Goal: Use online tool/utility

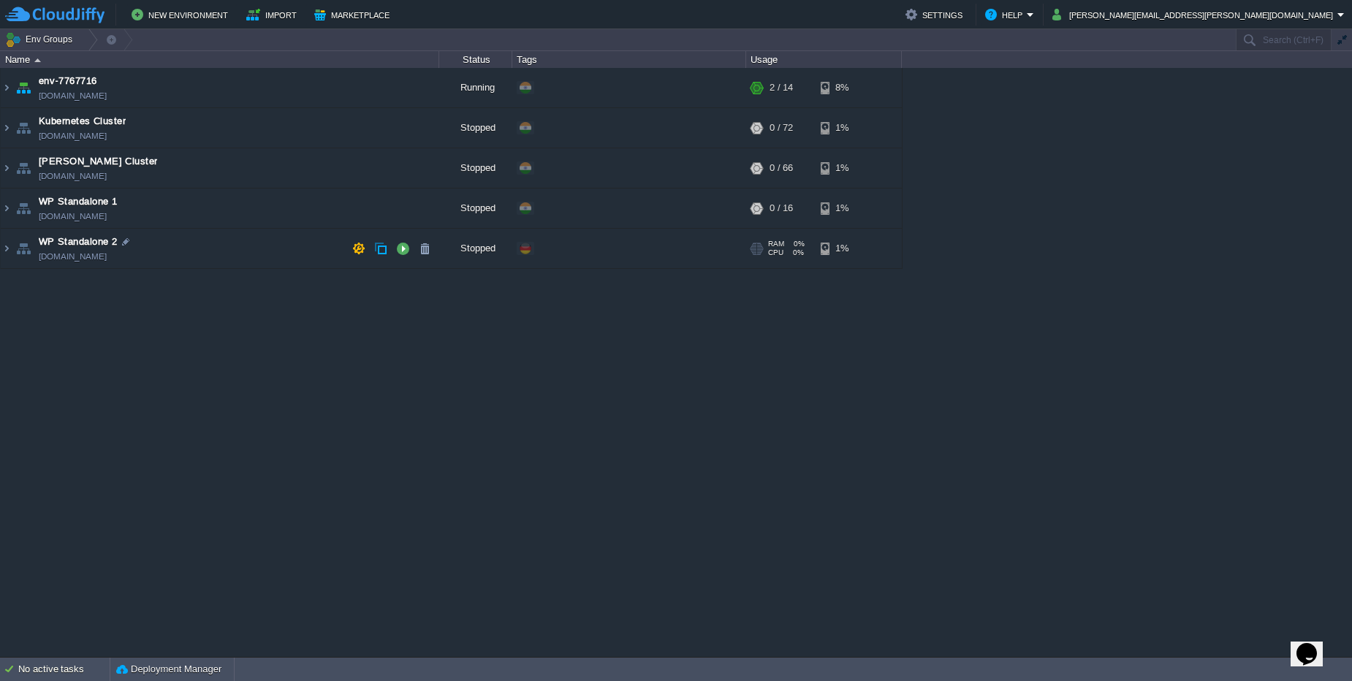
click at [13, 251] on img at bounding box center [23, 248] width 20 height 39
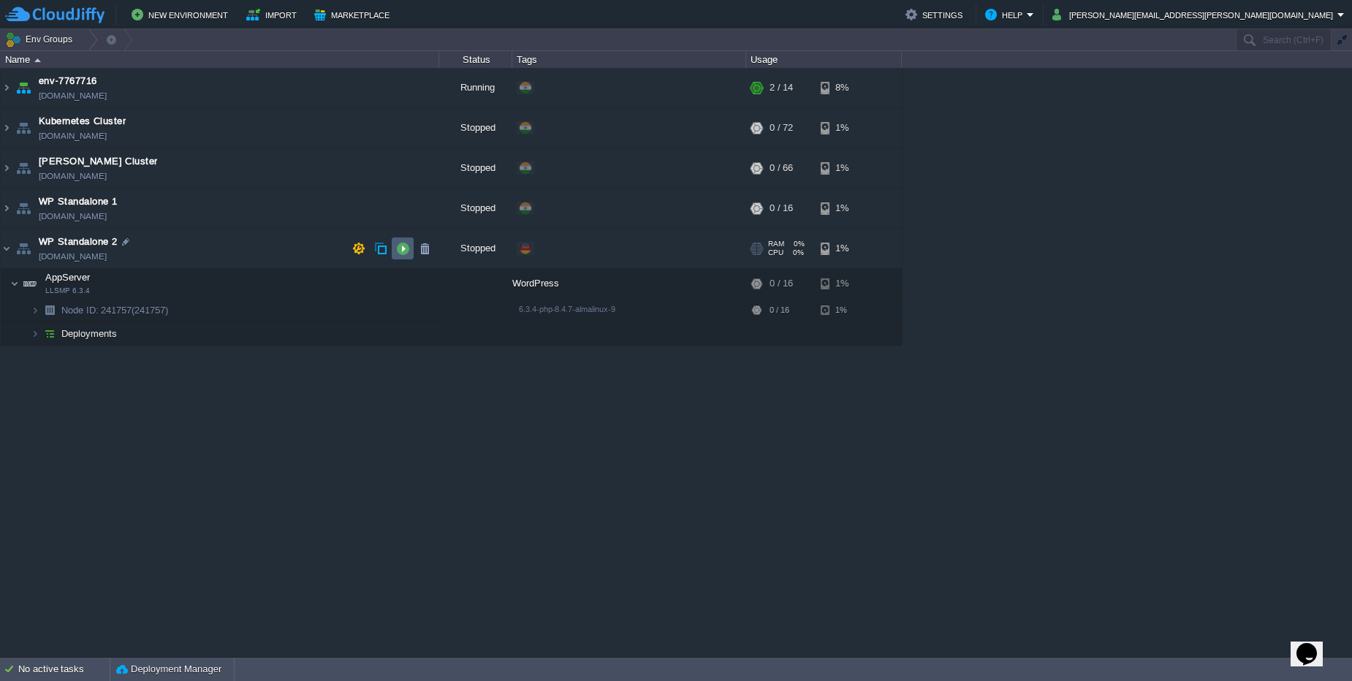
click at [399, 256] on td at bounding box center [403, 249] width 22 height 22
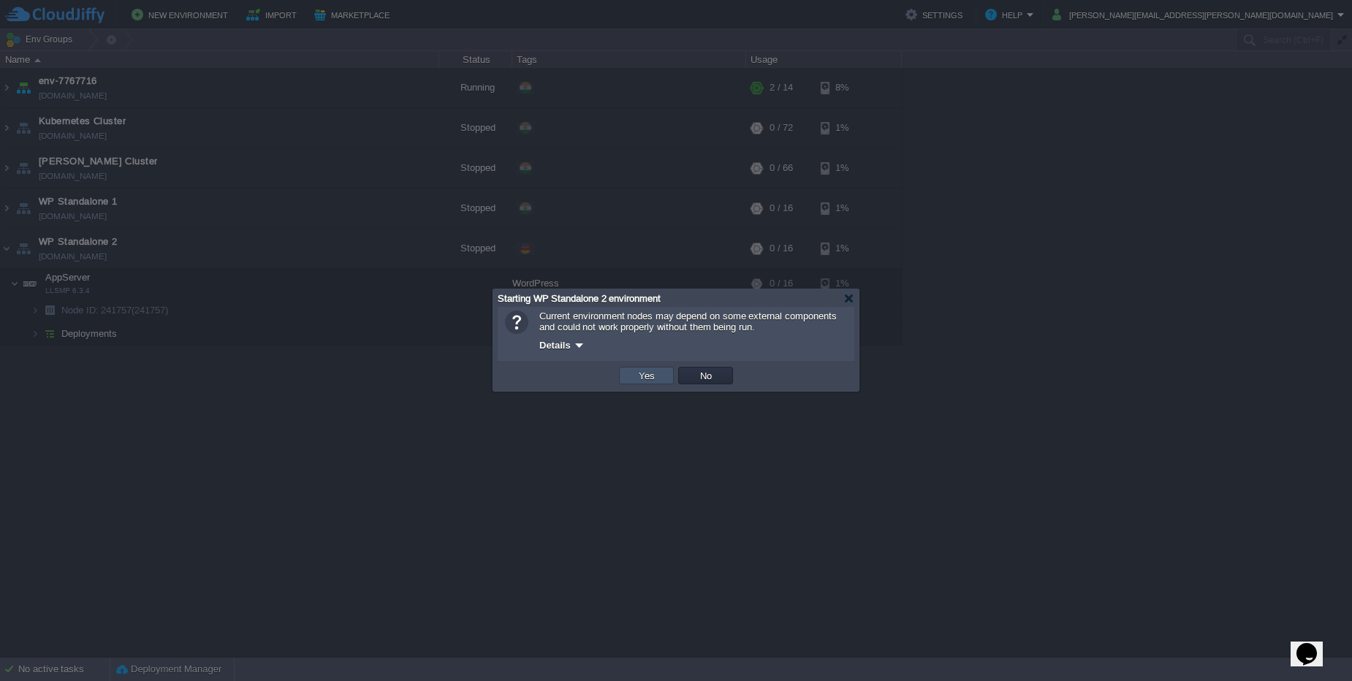
click at [642, 375] on button "Yes" at bounding box center [646, 375] width 25 height 13
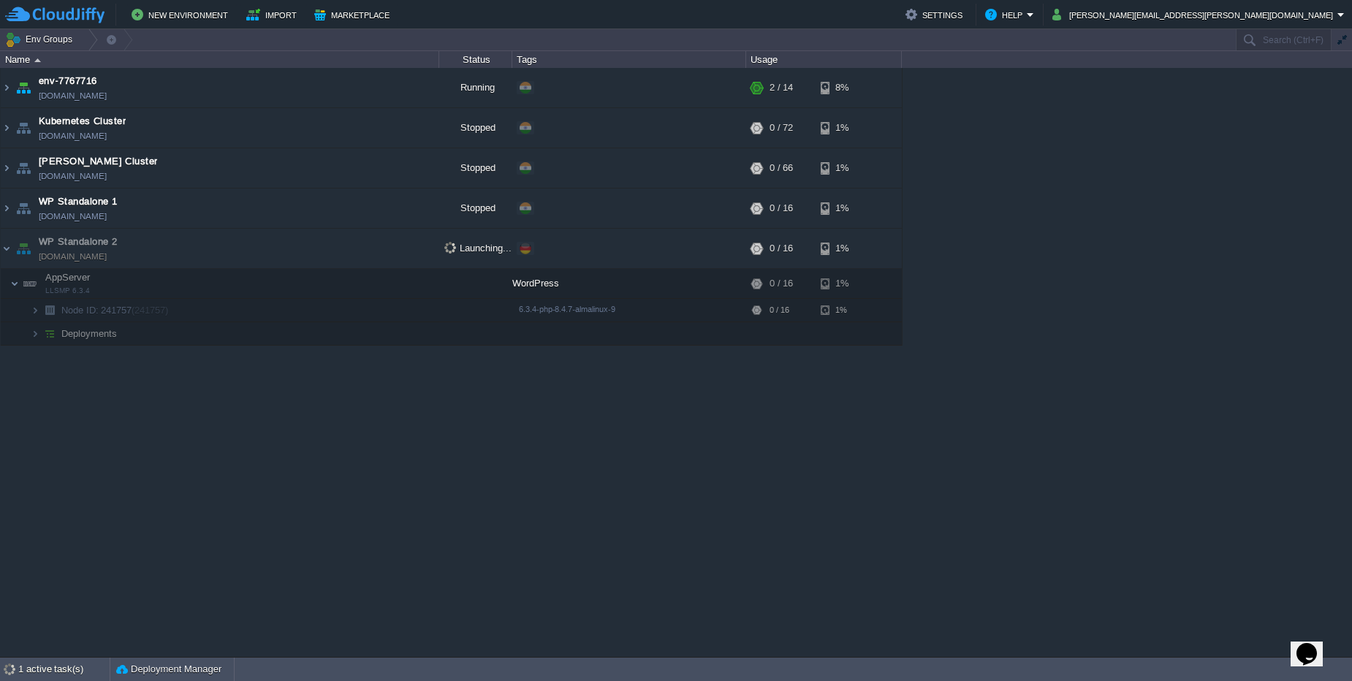
click at [29, 336] on span at bounding box center [16, 333] width 30 height 11
click at [32, 316] on img at bounding box center [35, 310] width 9 height 23
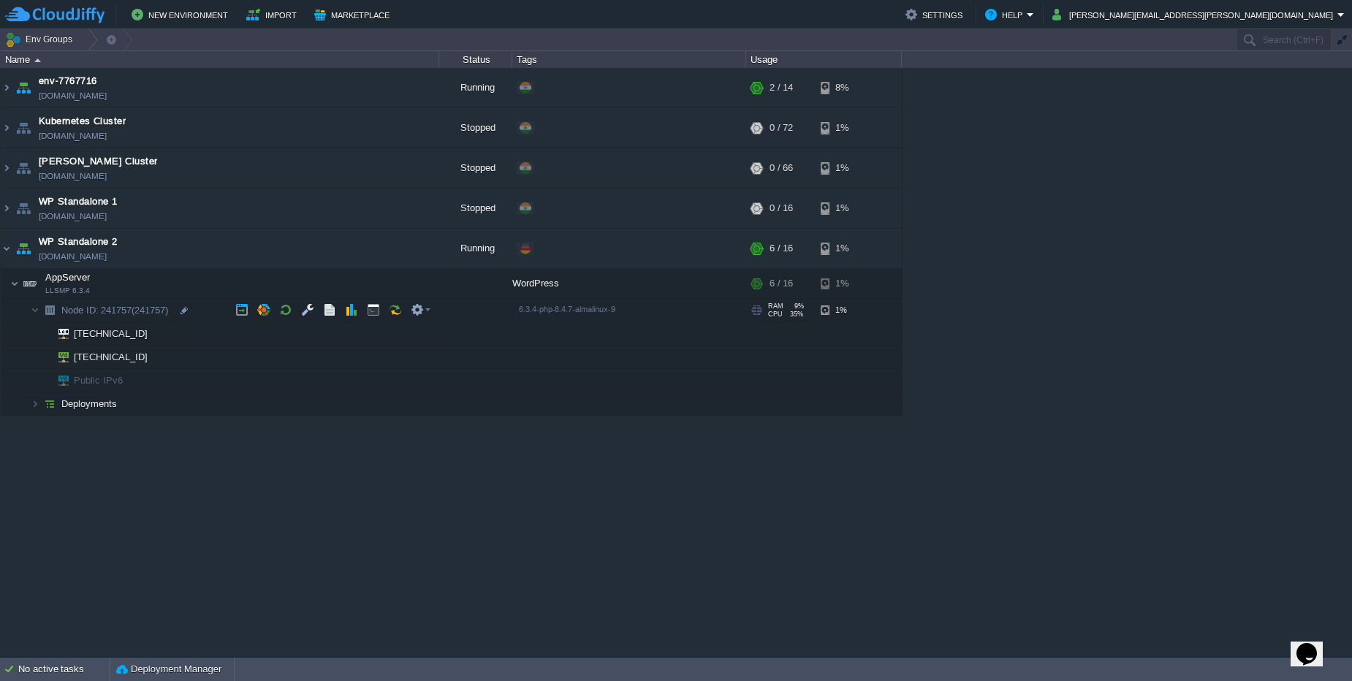
click at [168, 310] on span "(241757)" at bounding box center [150, 310] width 37 height 11
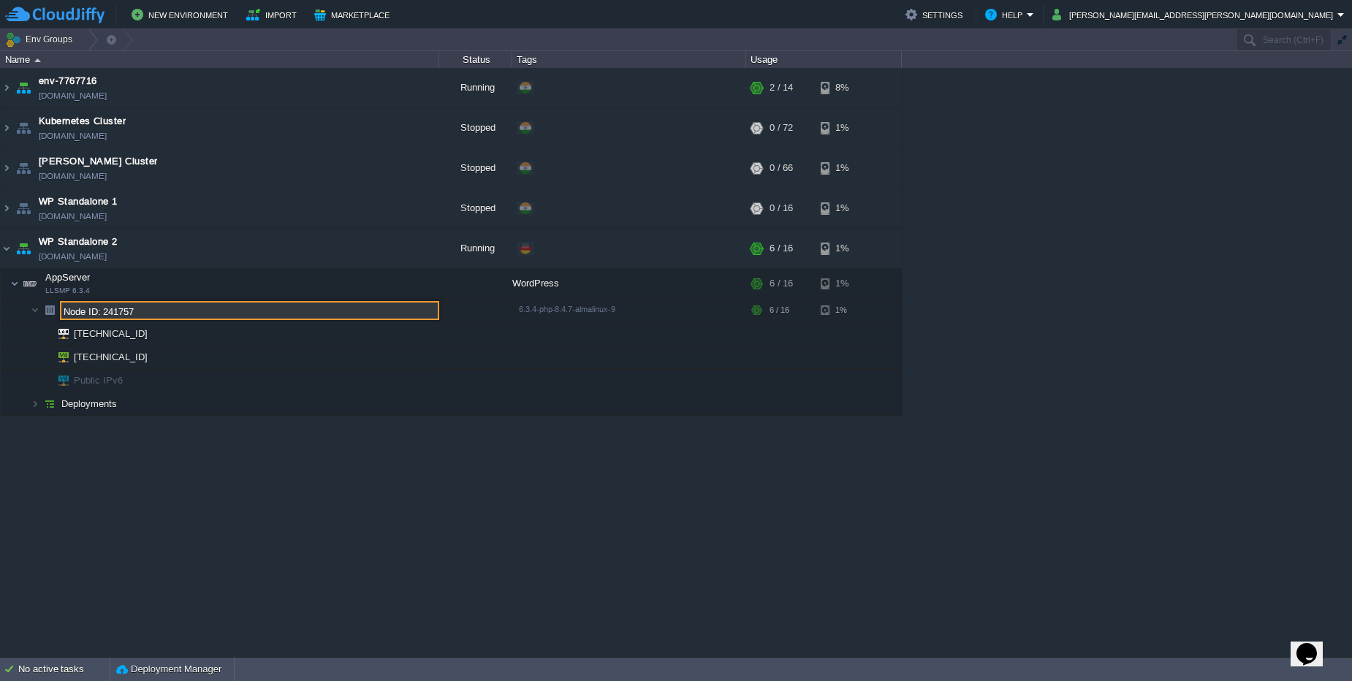
click at [170, 310] on input "Node ID: 241757" at bounding box center [249, 310] width 379 height 19
drag, startPoint x: 170, startPoint y: 310, endPoint x: 123, endPoint y: 311, distance: 47.5
click at [123, 311] on input "Node ID: 241757" at bounding box center [249, 310] width 379 height 19
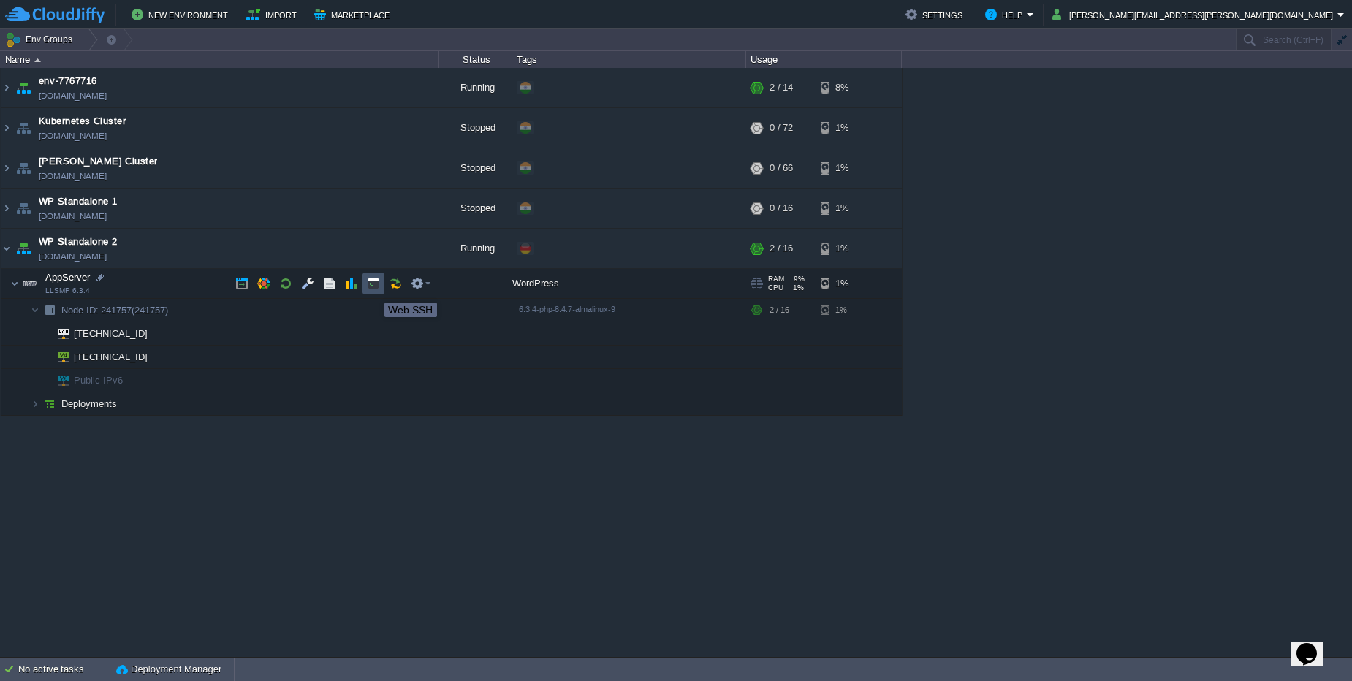
click at [373, 289] on button "button" at bounding box center [373, 283] width 13 height 13
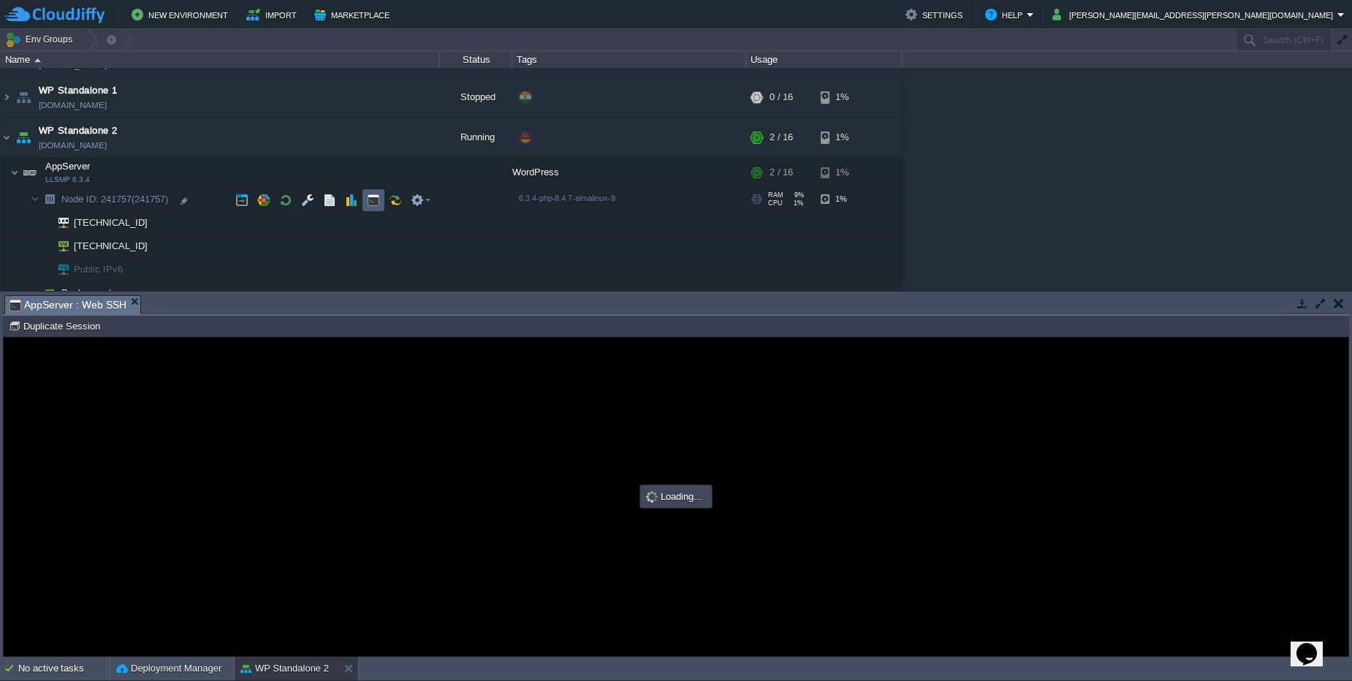
scroll to position [125, 0]
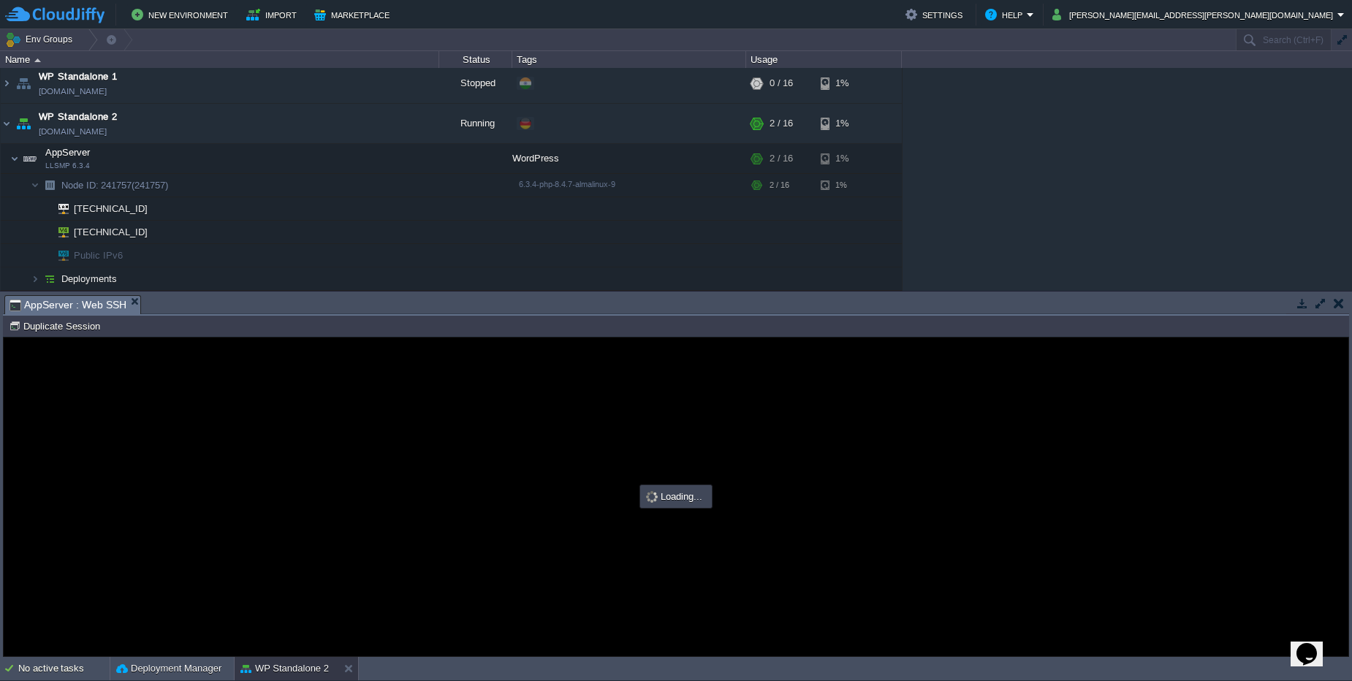
click at [213, 366] on div at bounding box center [676, 497] width 1345 height 319
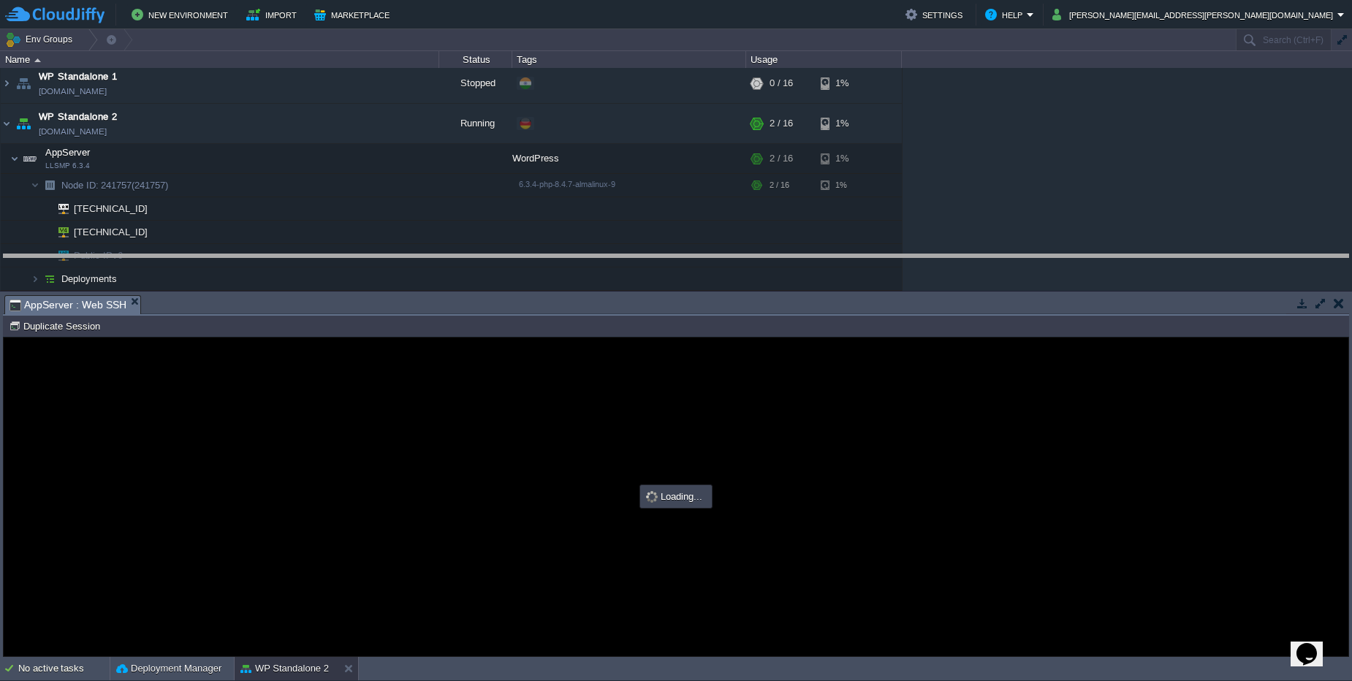
drag, startPoint x: 386, startPoint y: 295, endPoint x: 392, endPoint y: 250, distance: 45.7
click at [392, 250] on body "New Environment Import Marketplace Bonus ₹0.00 Upgrade Account Settings Help du…" at bounding box center [676, 340] width 1352 height 681
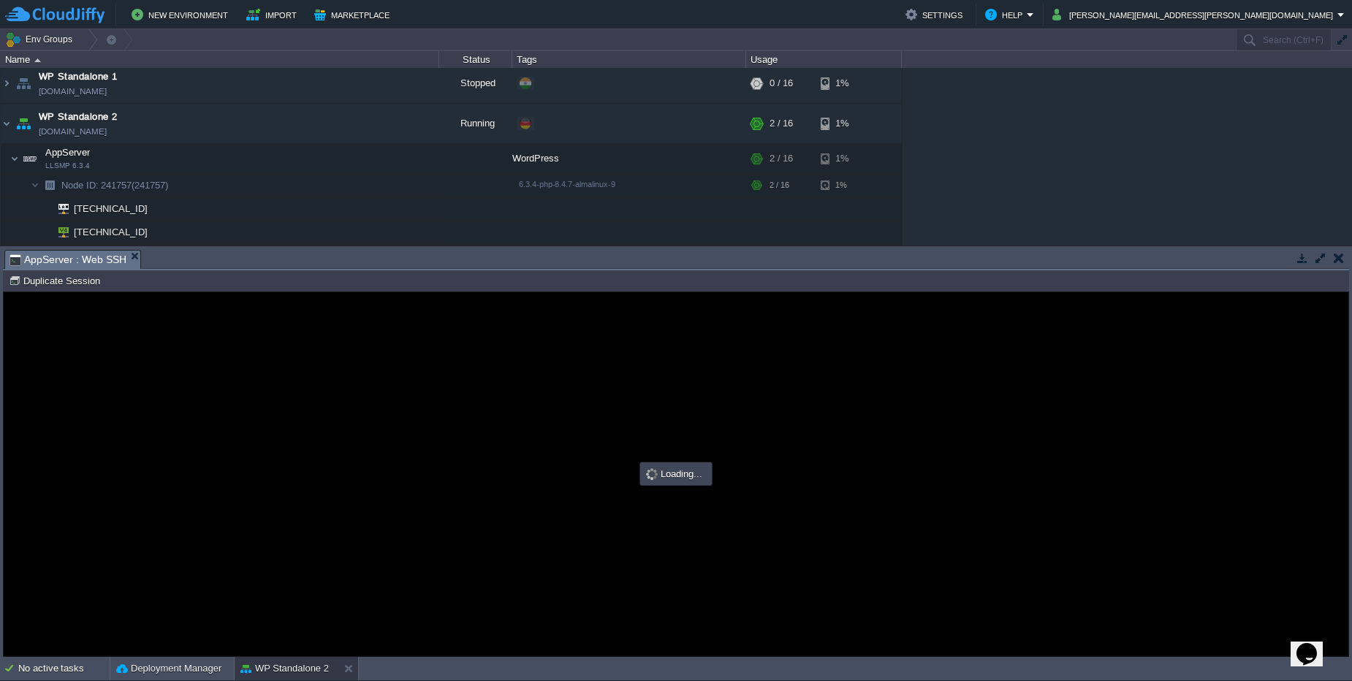
scroll to position [0, 0]
type input "#000000"
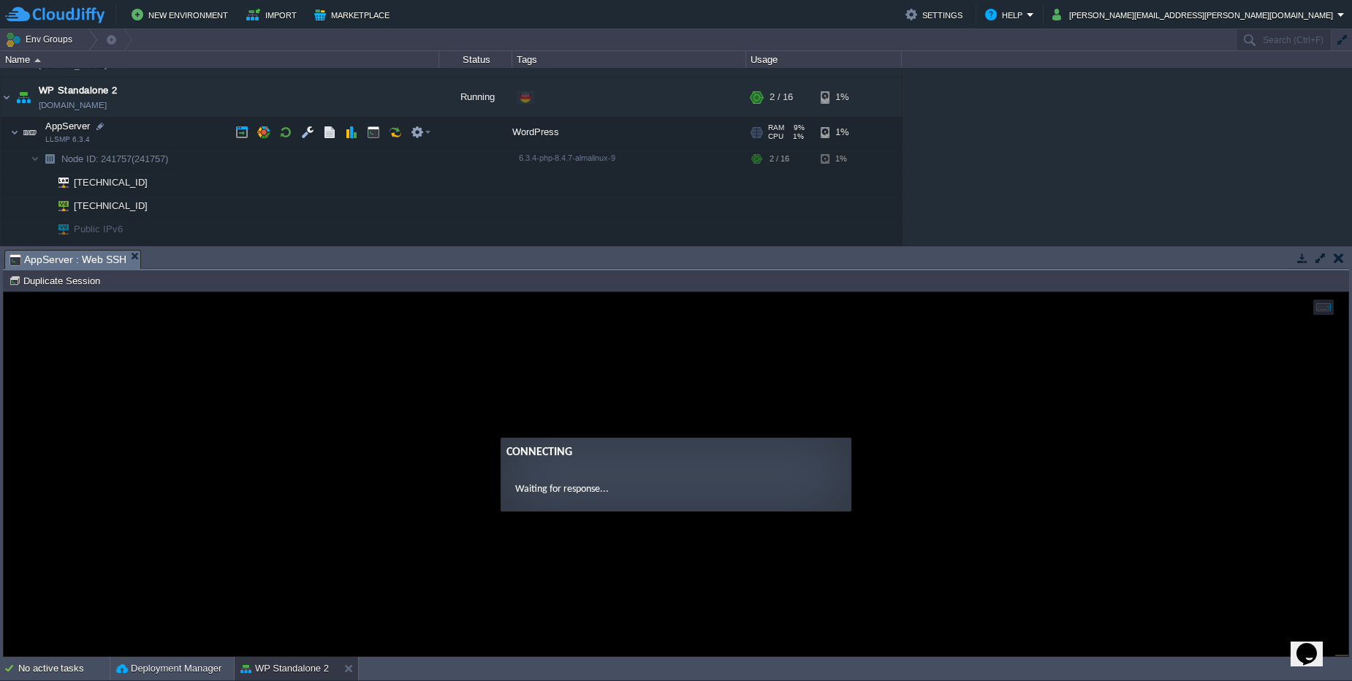
scroll to position [170, 0]
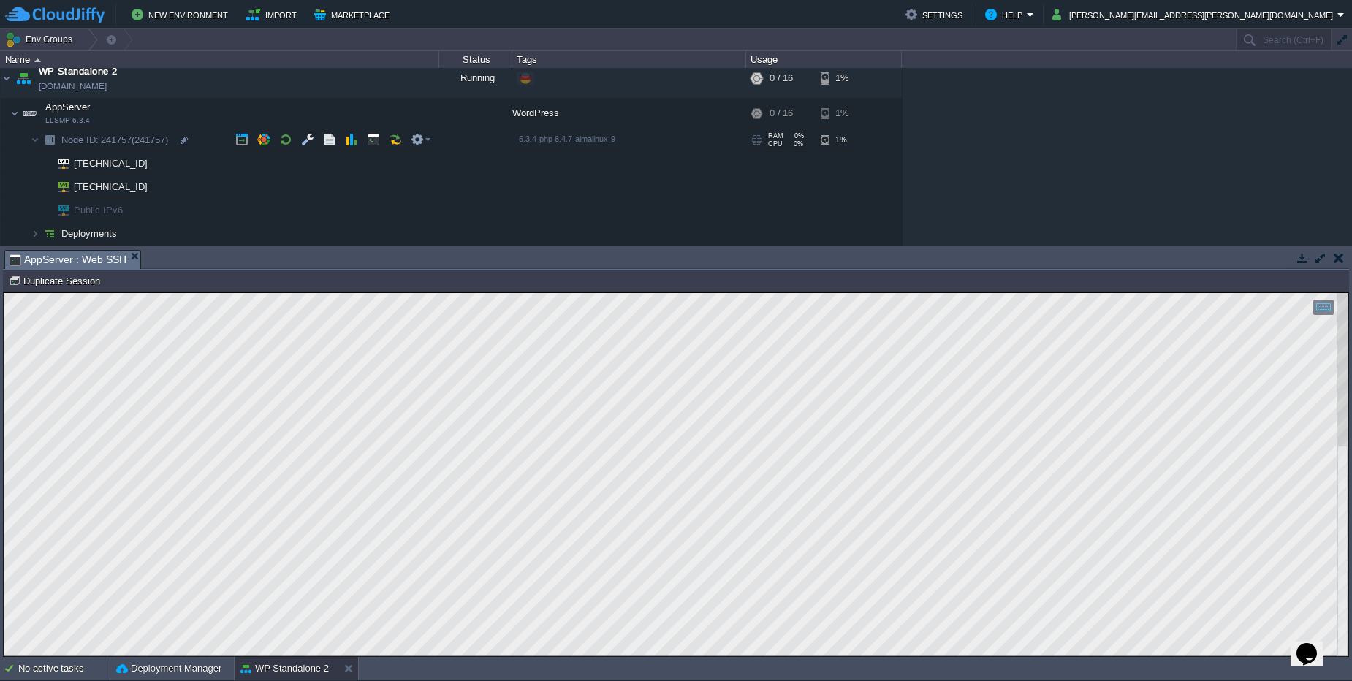
click at [165, 138] on span "(241757)" at bounding box center [150, 139] width 37 height 11
type input "Node ID: 241757"
click at [167, 139] on input "Node ID: 241757" at bounding box center [249, 140] width 379 height 19
drag, startPoint x: 172, startPoint y: 145, endPoint x: 104, endPoint y: 143, distance: 68.7
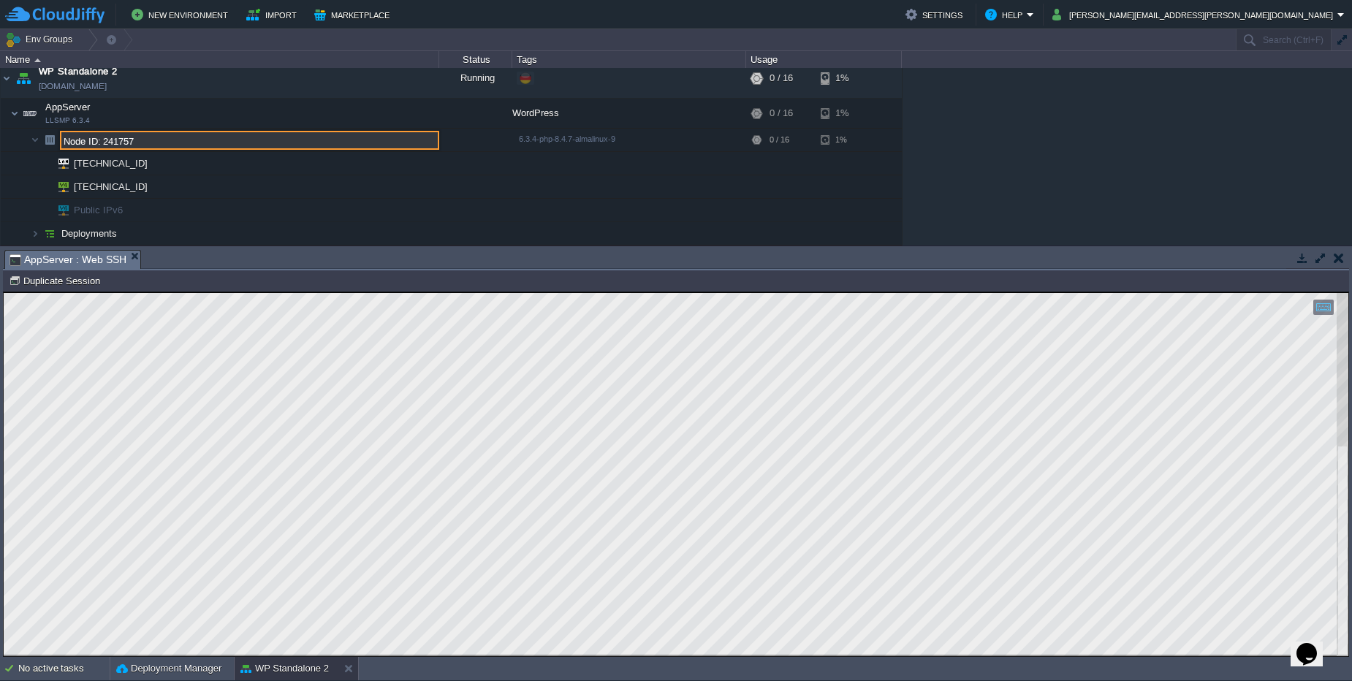
click at [104, 143] on input "Node ID: 241757" at bounding box center [249, 140] width 379 height 19
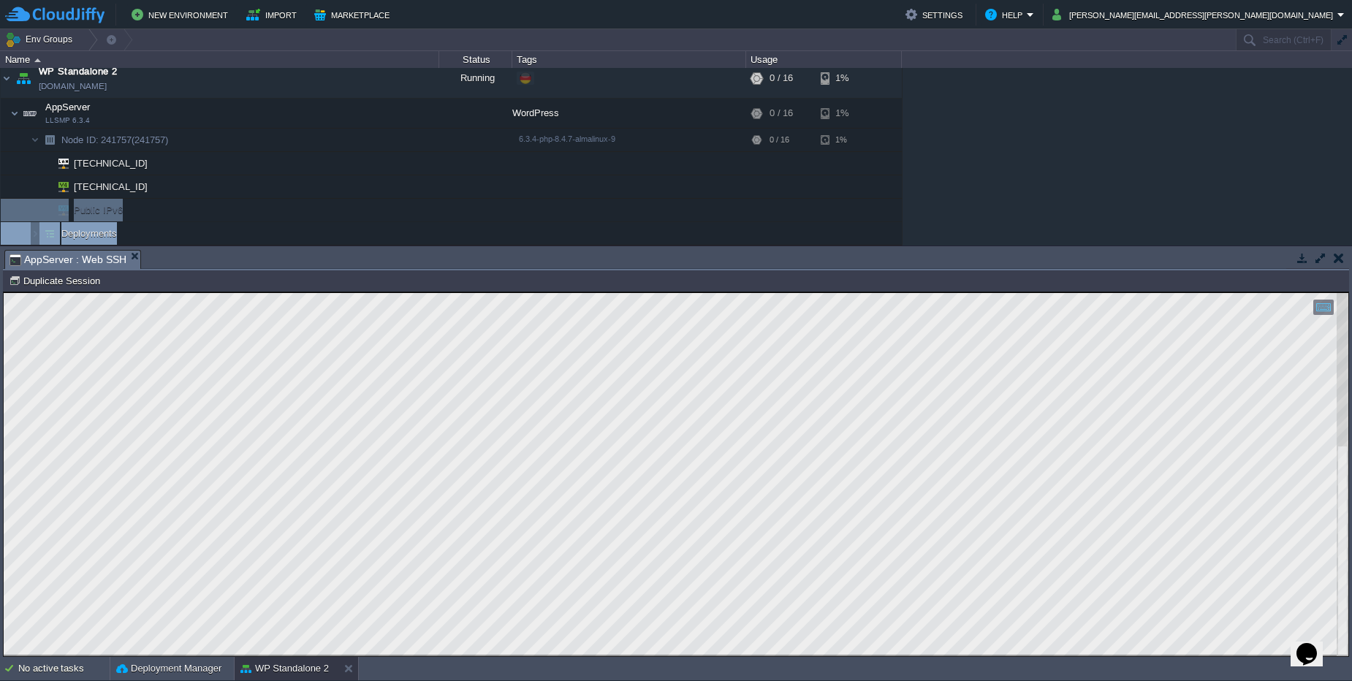
click at [1090, 164] on div "env-7767716 env-7767716.cloudjiffy.net Running + Add to Env Group RAM 5% CPU 1%…" at bounding box center [676, 157] width 1352 height 178
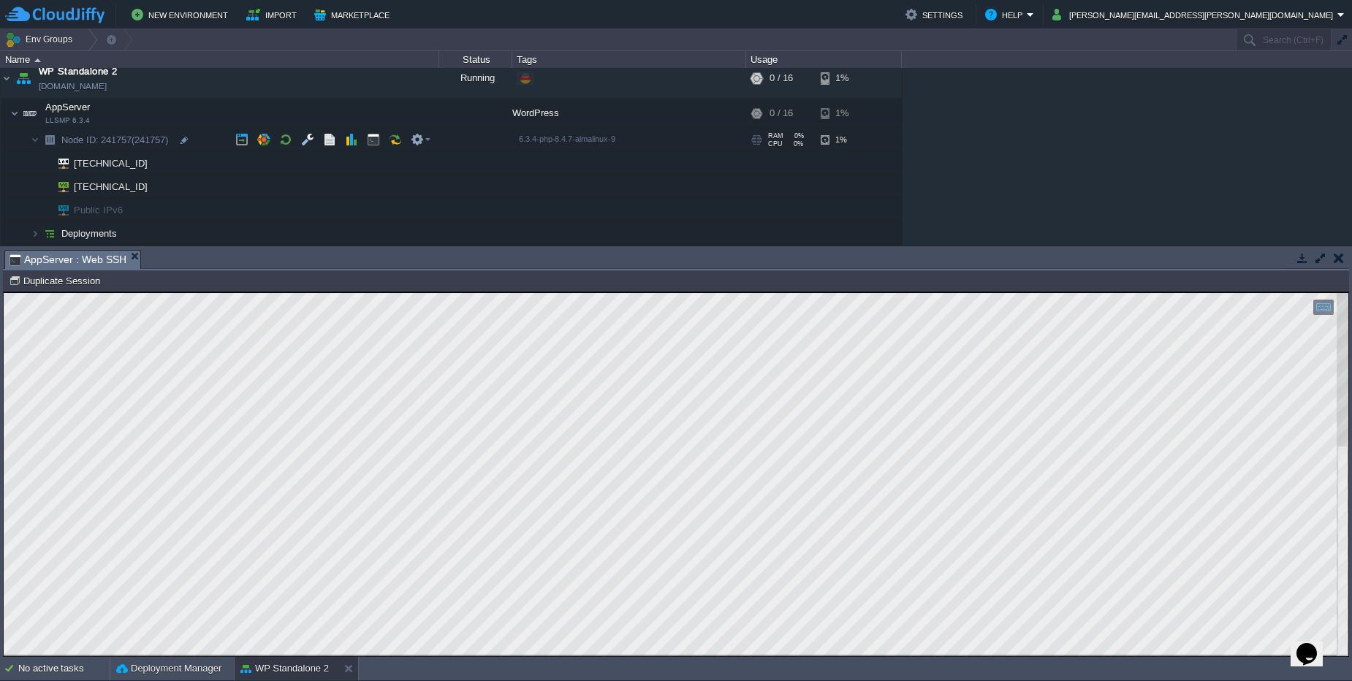
click at [160, 137] on span "(241757)" at bounding box center [150, 139] width 37 height 11
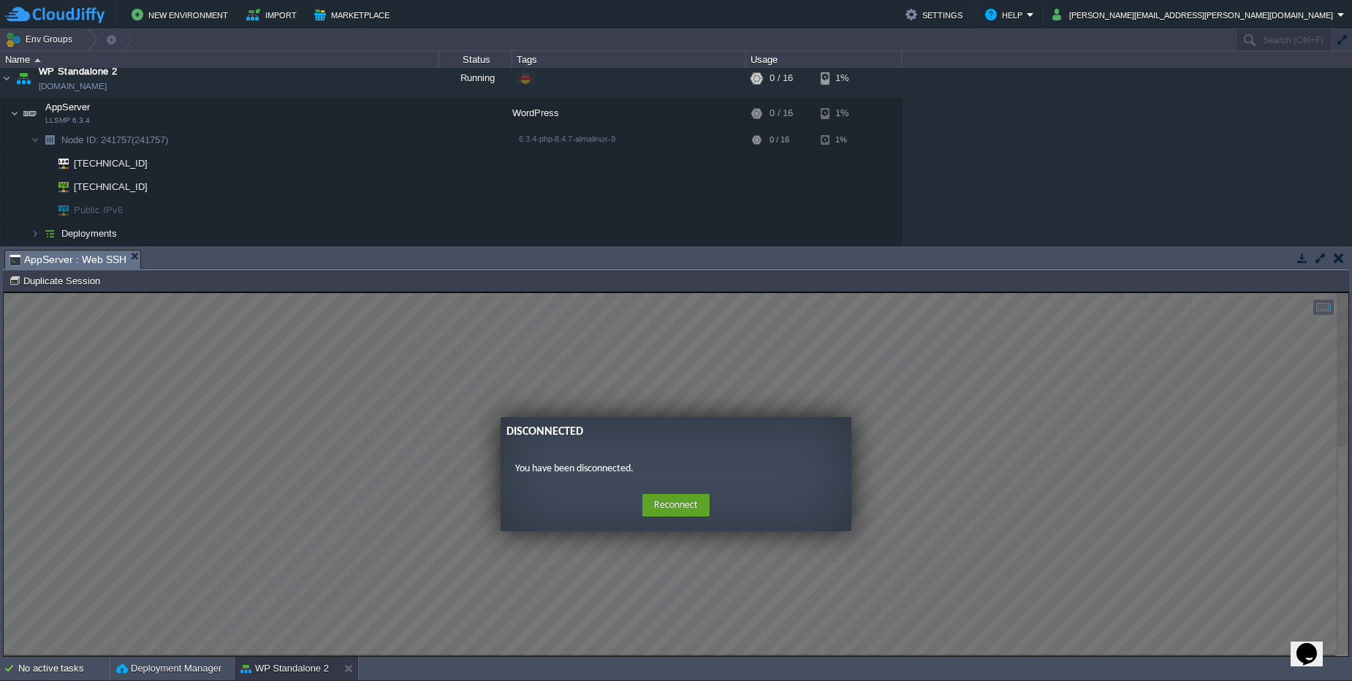
click at [660, 488] on form "Disconnected You have been disconnected. Home Reconnect Logout" at bounding box center [676, 474] width 351 height 114
click at [667, 510] on button "Reconnect" at bounding box center [675, 505] width 67 height 23
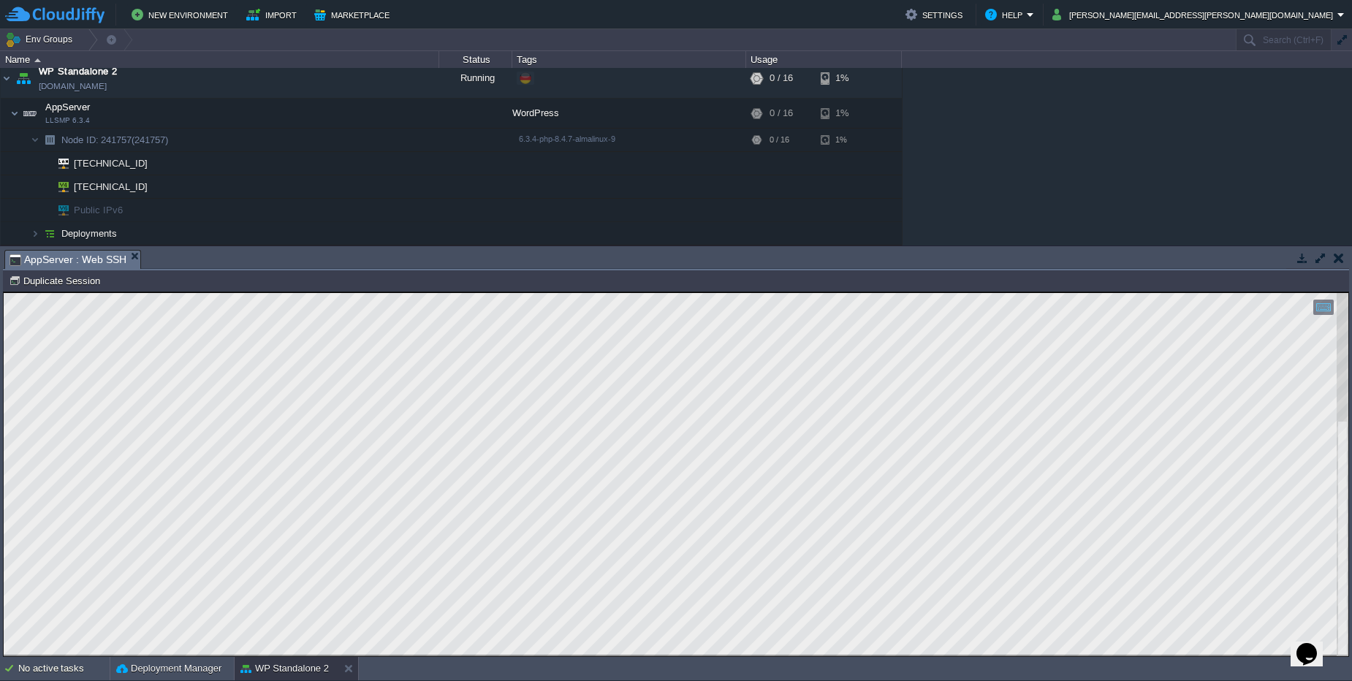
click at [129, 262] on em "AppServer : Web SSH" at bounding box center [75, 260] width 131 height 18
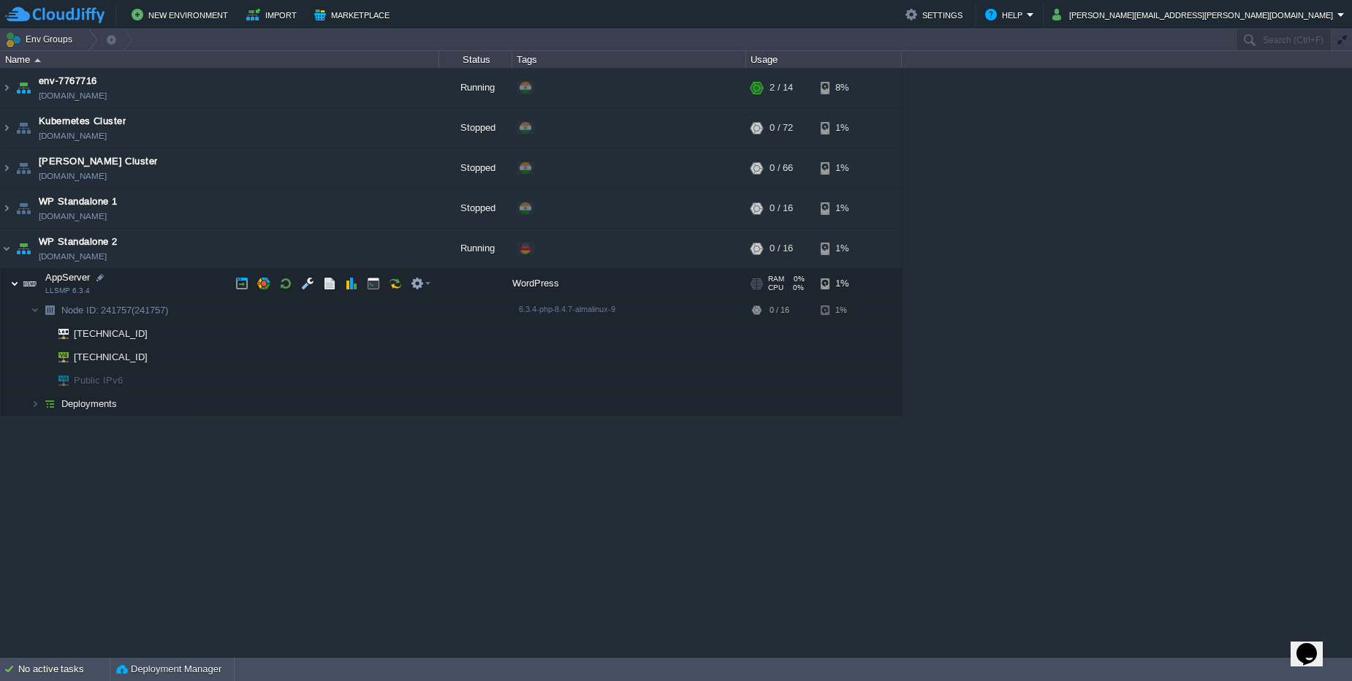
click at [10, 284] on img at bounding box center [14, 283] width 9 height 29
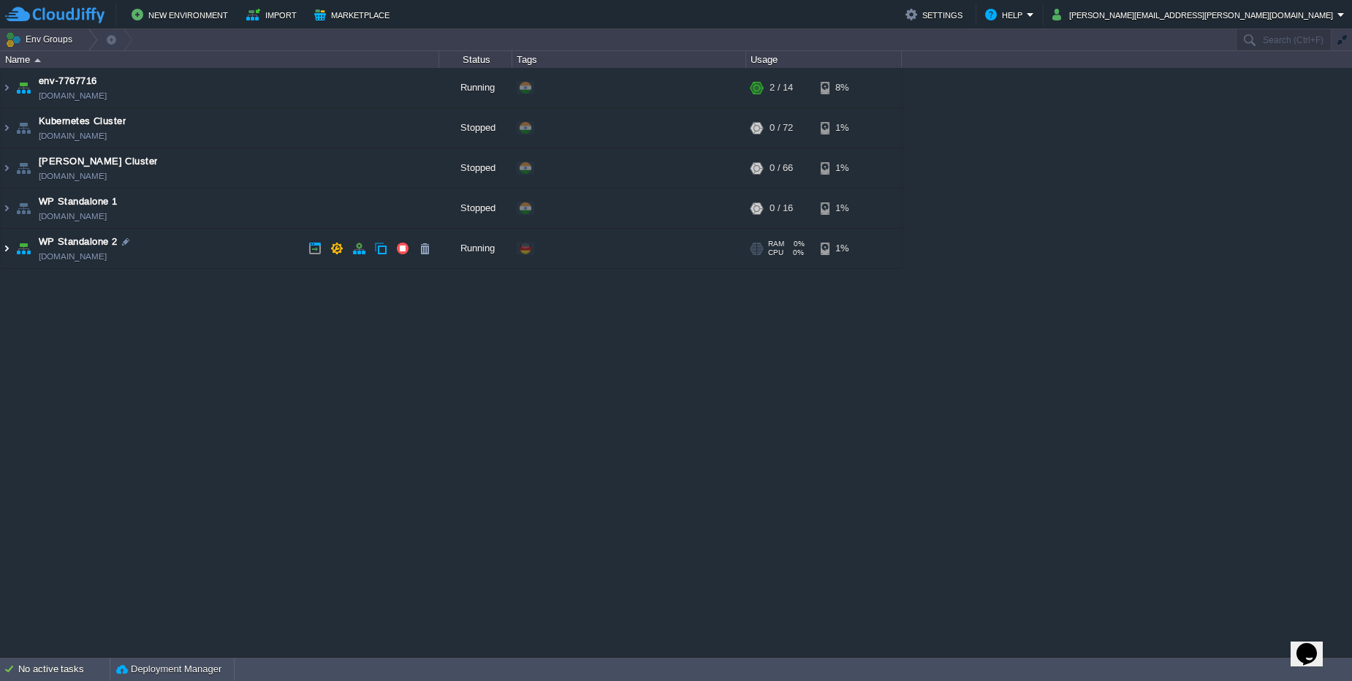
click at [4, 245] on img at bounding box center [7, 248] width 12 height 39
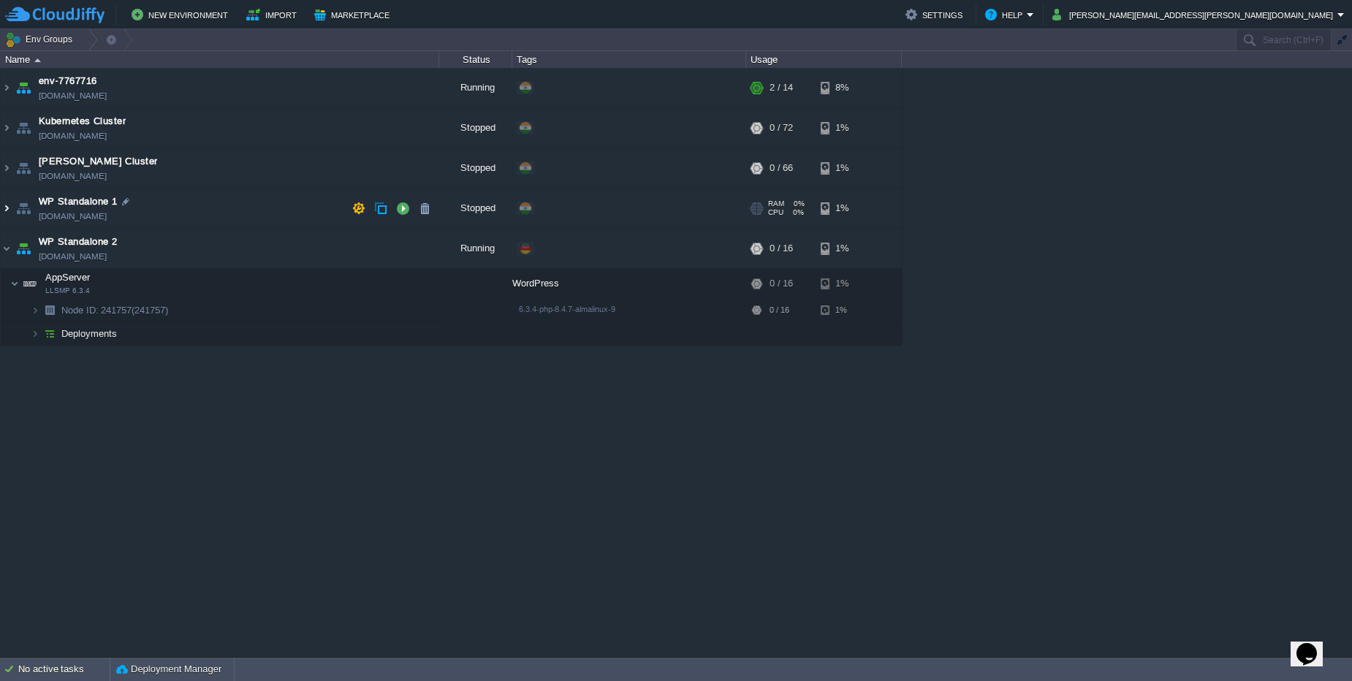
click at [4, 216] on img at bounding box center [7, 208] width 12 height 39
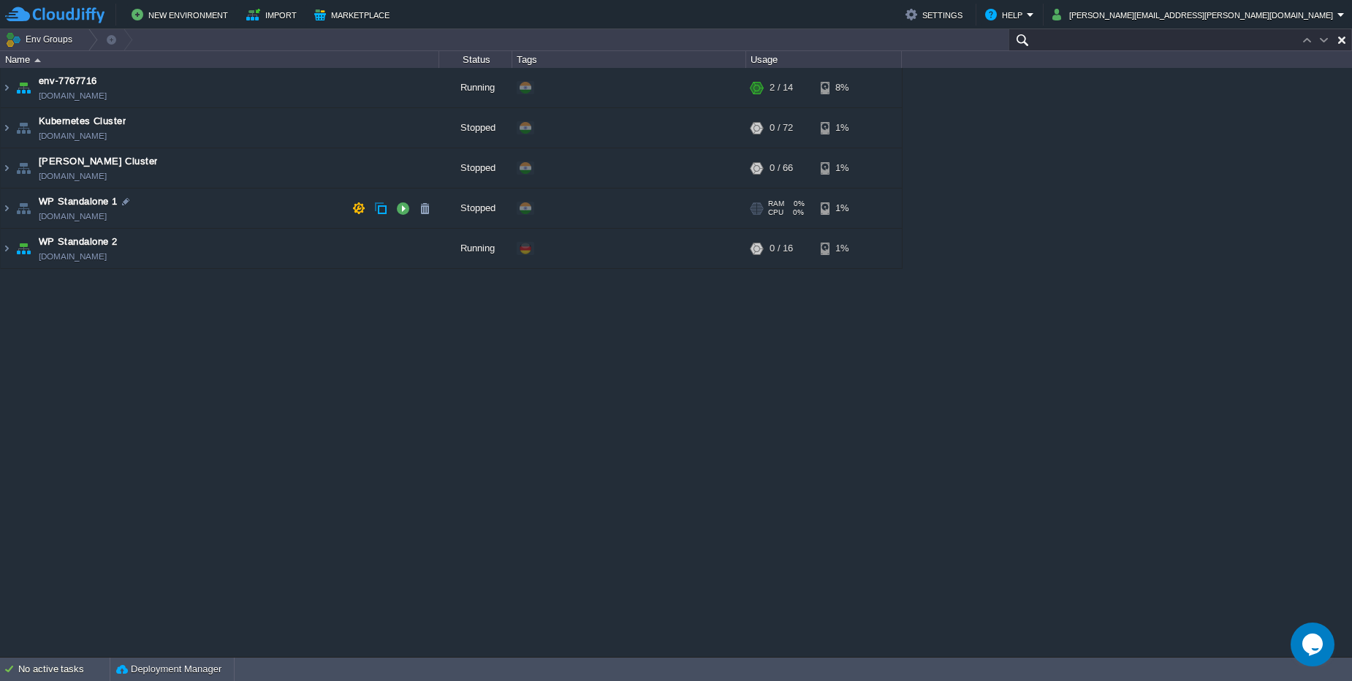
paste input "241757"
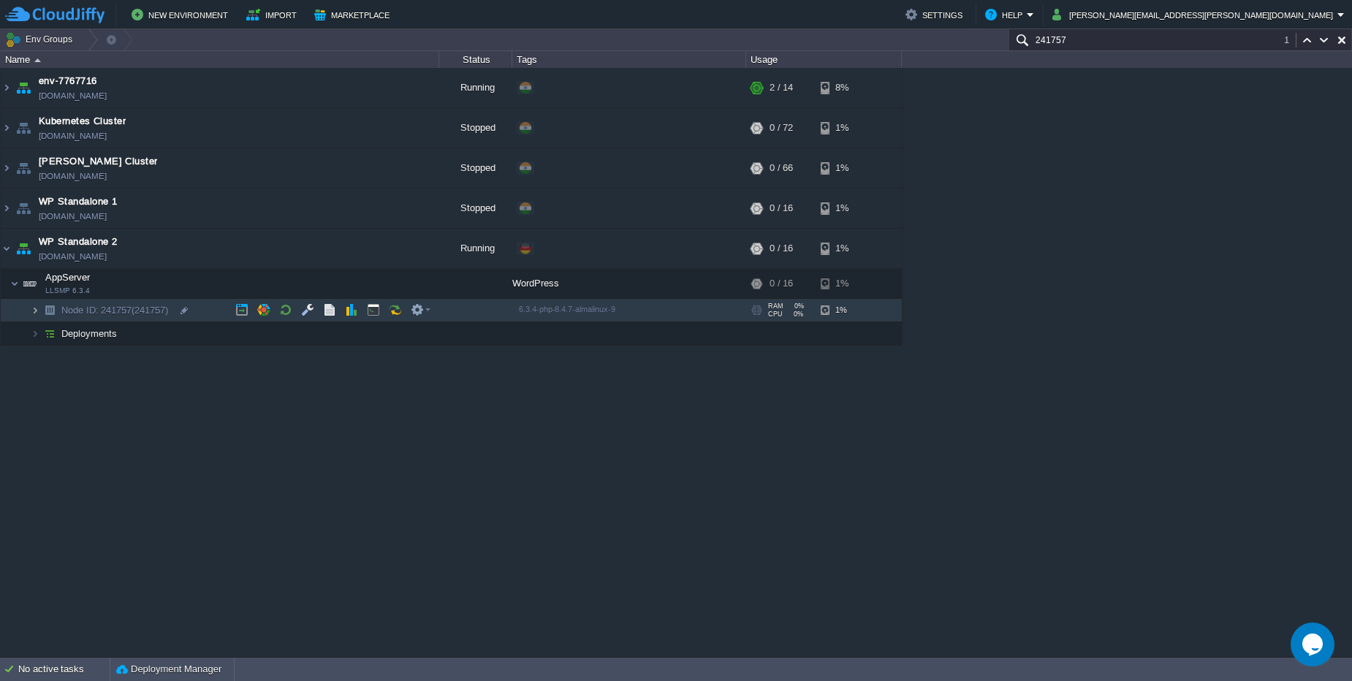
type input "241757"
click at [34, 311] on img at bounding box center [35, 310] width 9 height 23
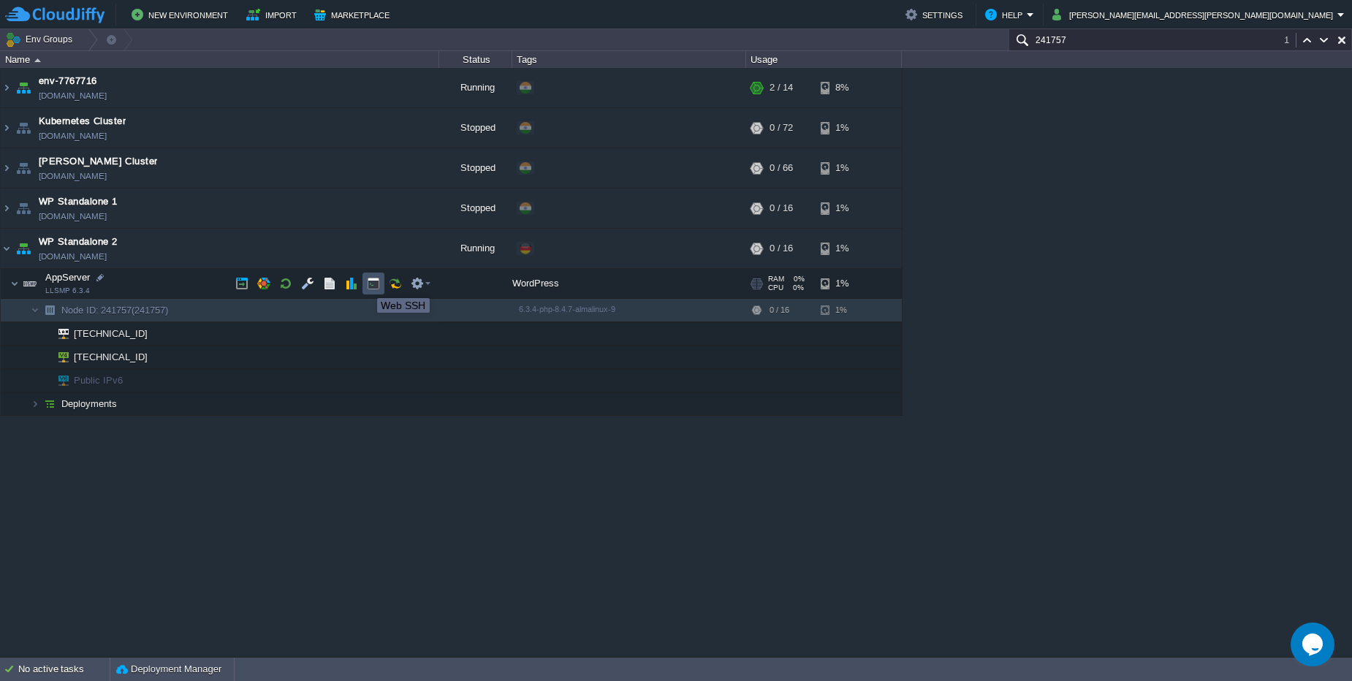
click at [371, 286] on button "button" at bounding box center [373, 283] width 13 height 13
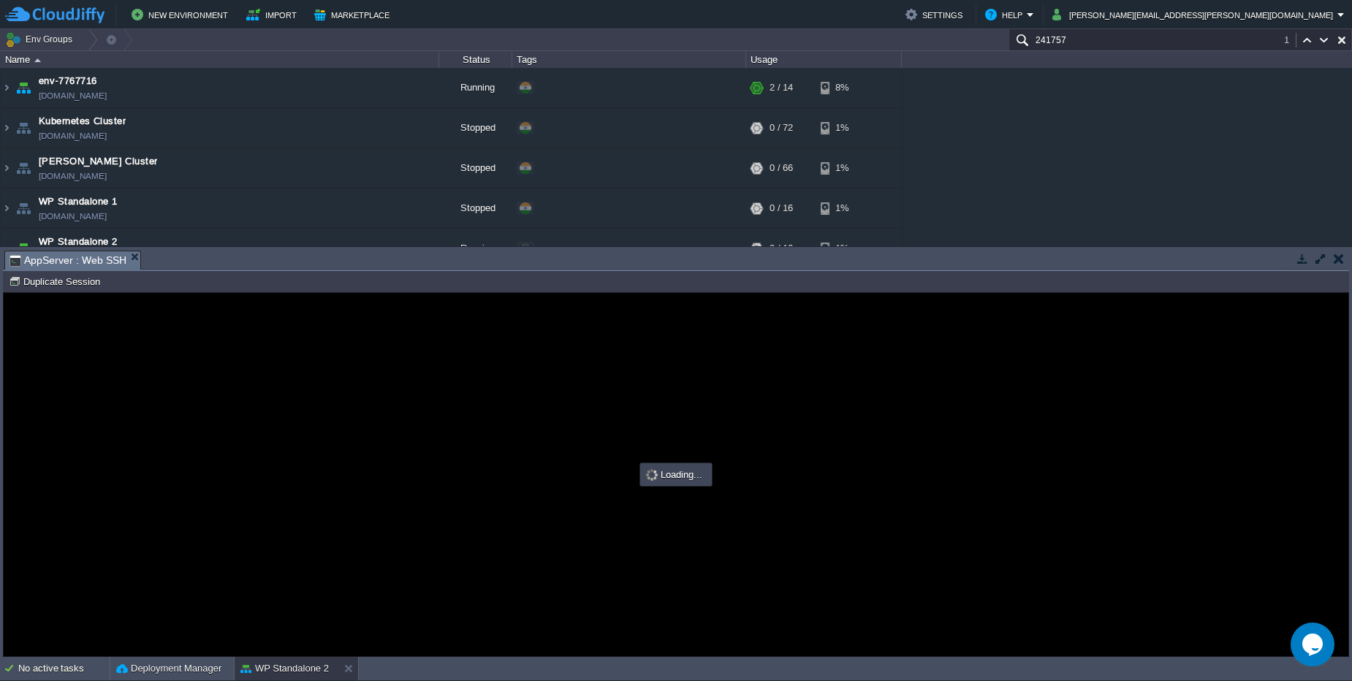
type input "#000000"
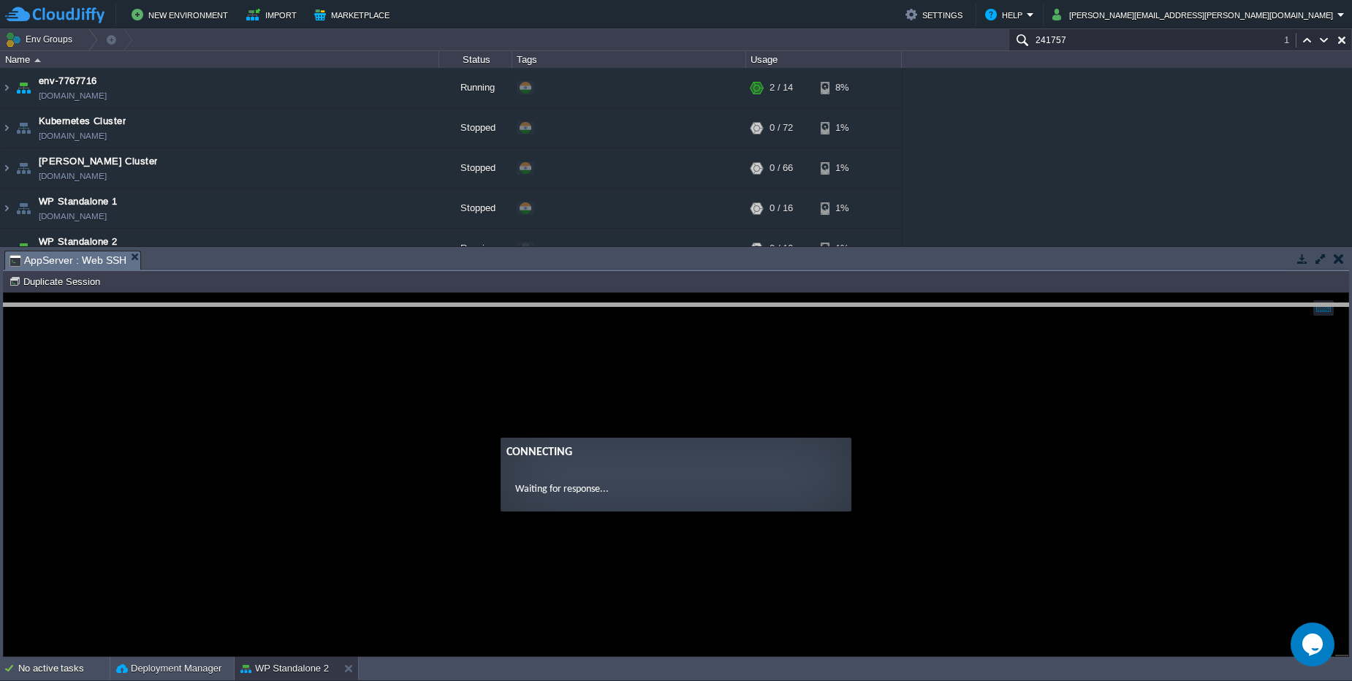
drag, startPoint x: 376, startPoint y: 254, endPoint x: 373, endPoint y: 306, distance: 52.7
click at [373, 306] on body "New Environment Import Marketplace Bonus ₹0.00 Upgrade Account Settings Help du…" at bounding box center [676, 340] width 1352 height 681
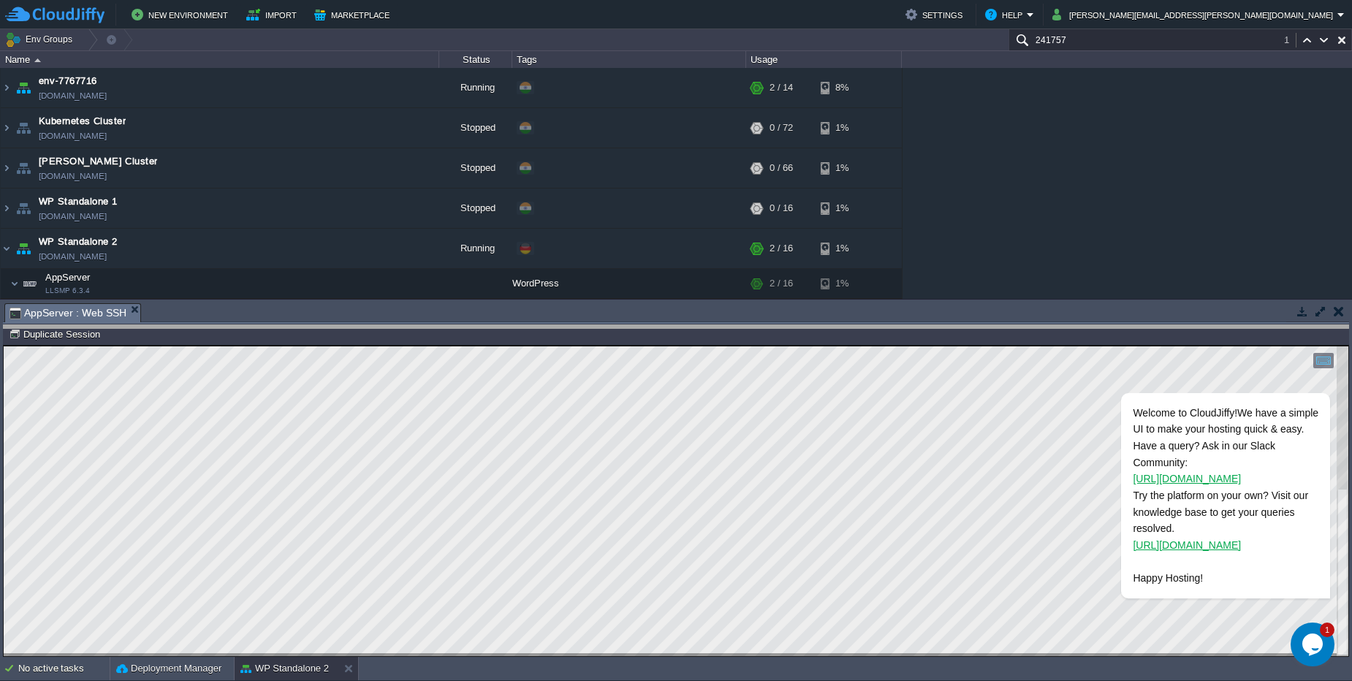
drag, startPoint x: 551, startPoint y: 316, endPoint x: 548, endPoint y: 338, distance: 22.1
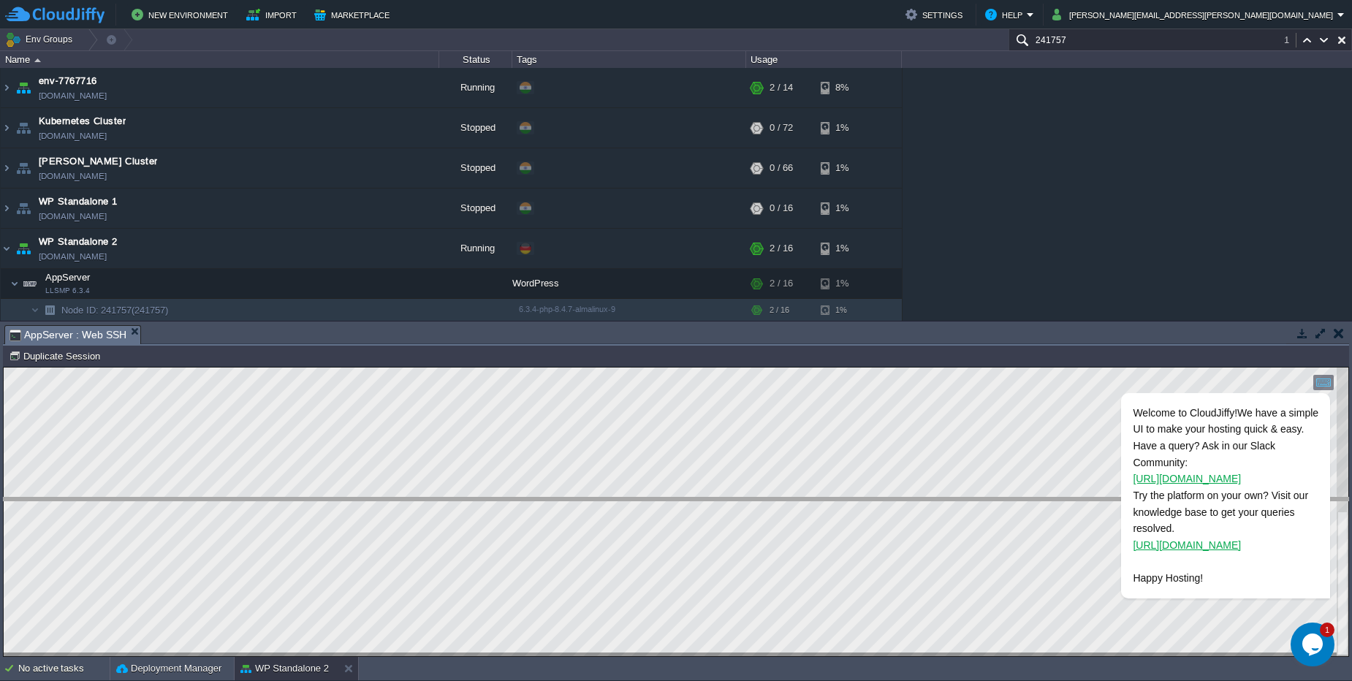
drag, startPoint x: 240, startPoint y: 330, endPoint x: 278, endPoint y: 232, distance: 104.4
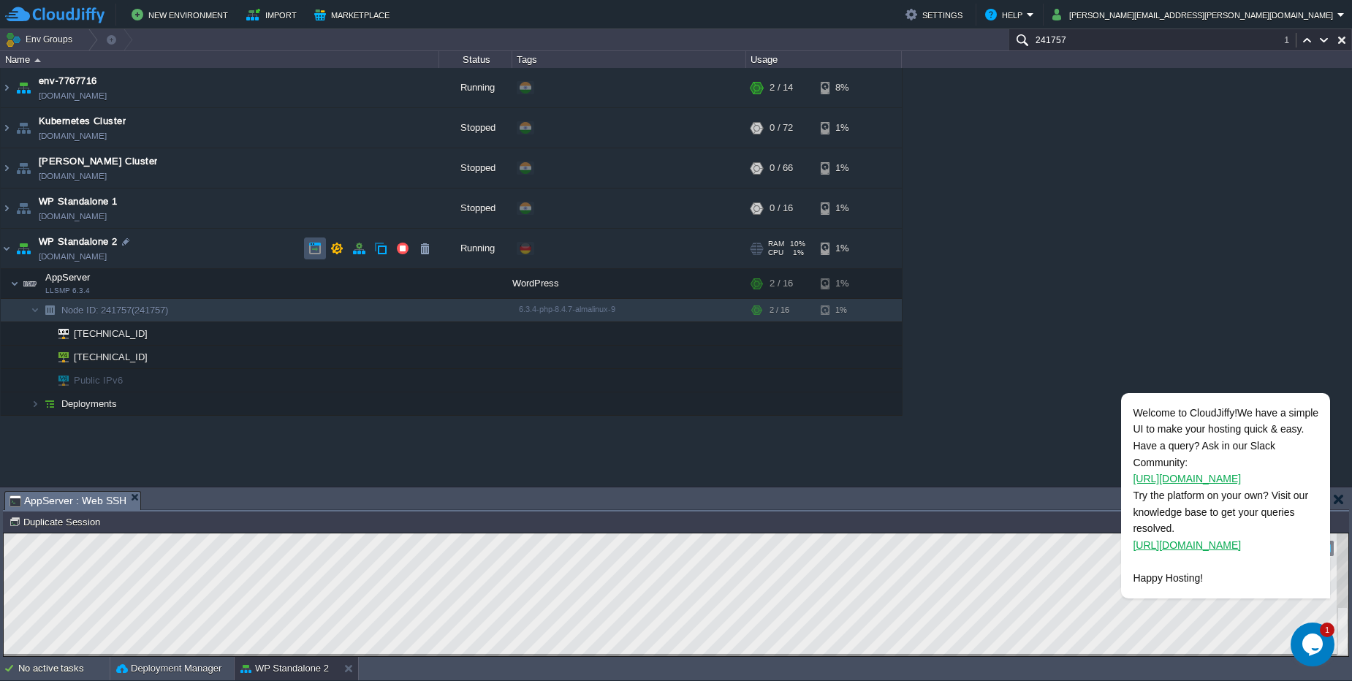
click at [308, 254] on button "button" at bounding box center [314, 248] width 13 height 13
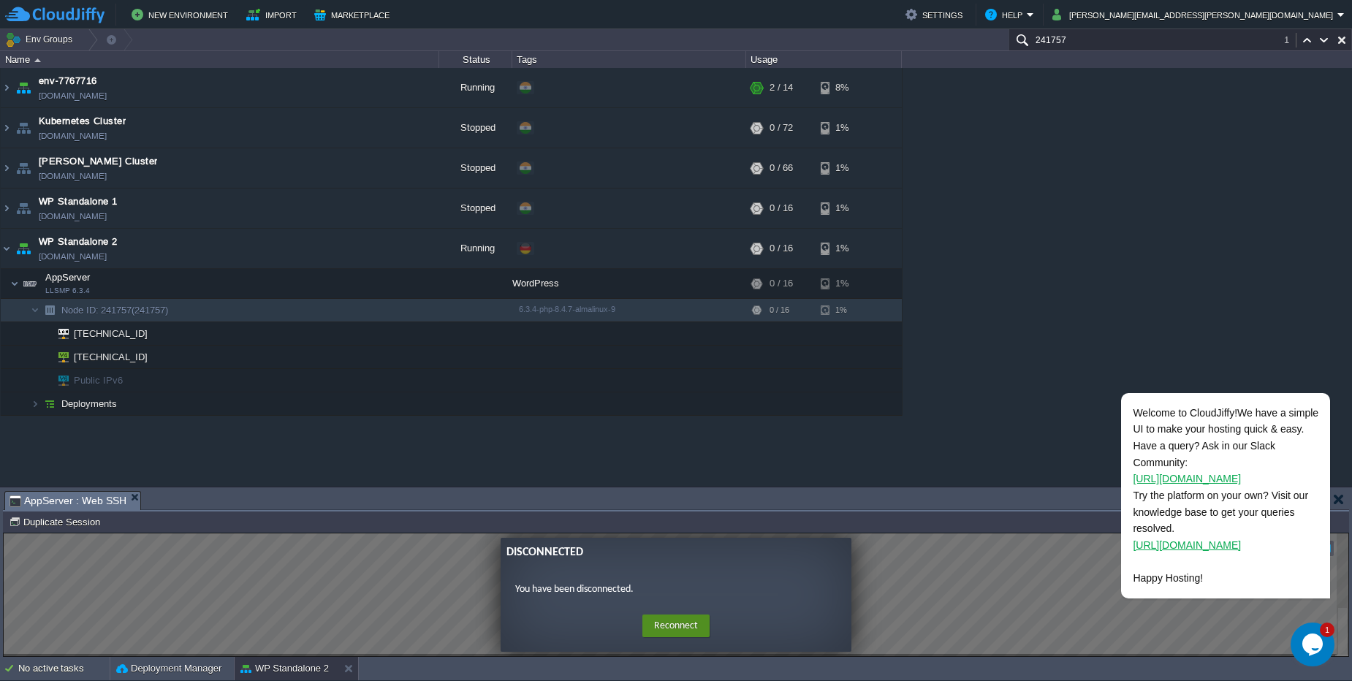
click at [669, 633] on button "Reconnect" at bounding box center [675, 626] width 67 height 23
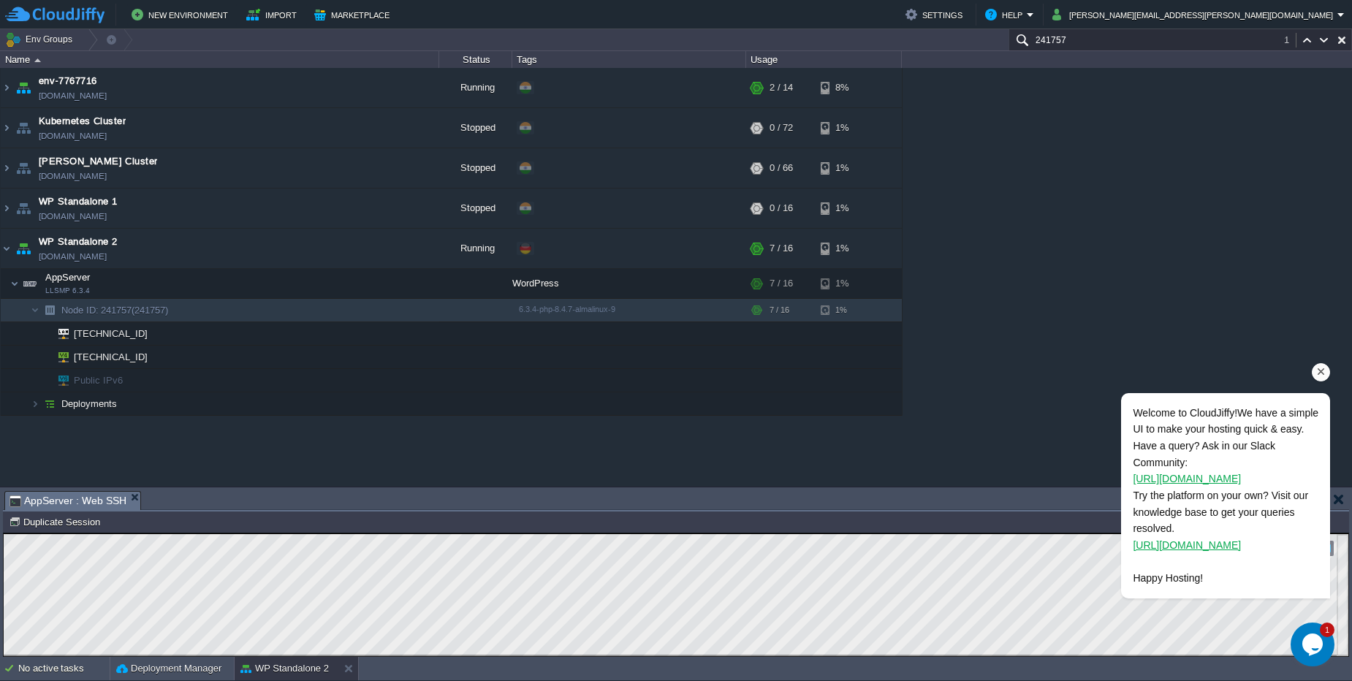
click at [1321, 375] on icon "Chat attention grabber" at bounding box center [1321, 371] width 13 height 13
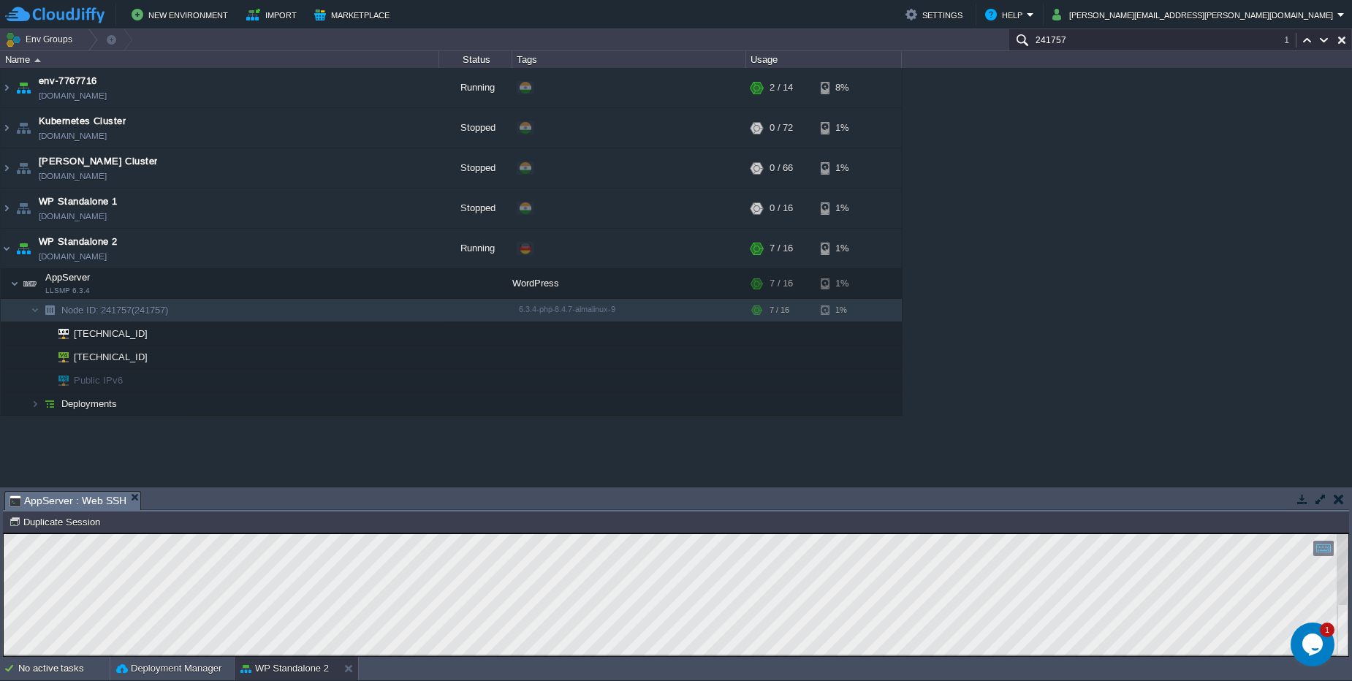
click at [475, 480] on div "env-7767716 env-7767716.cloudjiffy.net Running + Add to Env Group RAM 5% CPU 1%…" at bounding box center [676, 277] width 1352 height 419
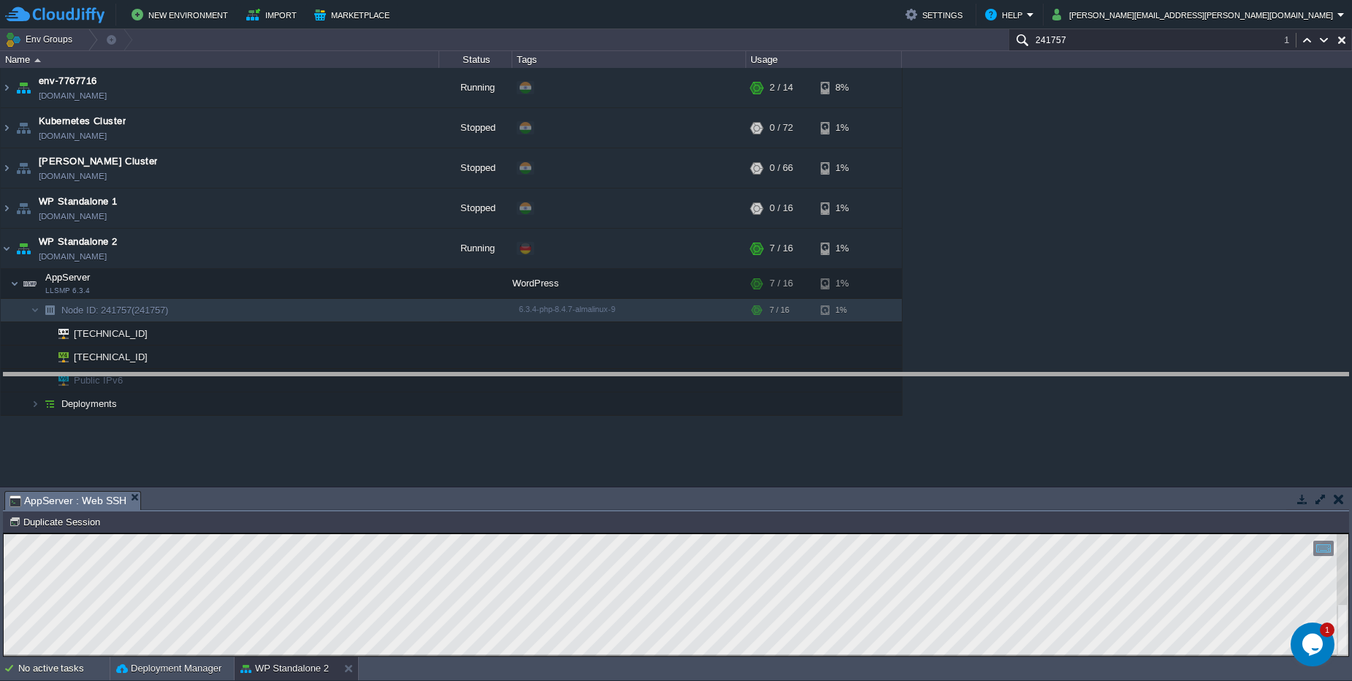
drag, startPoint x: 482, startPoint y: 501, endPoint x: 475, endPoint y: 365, distance: 135.4
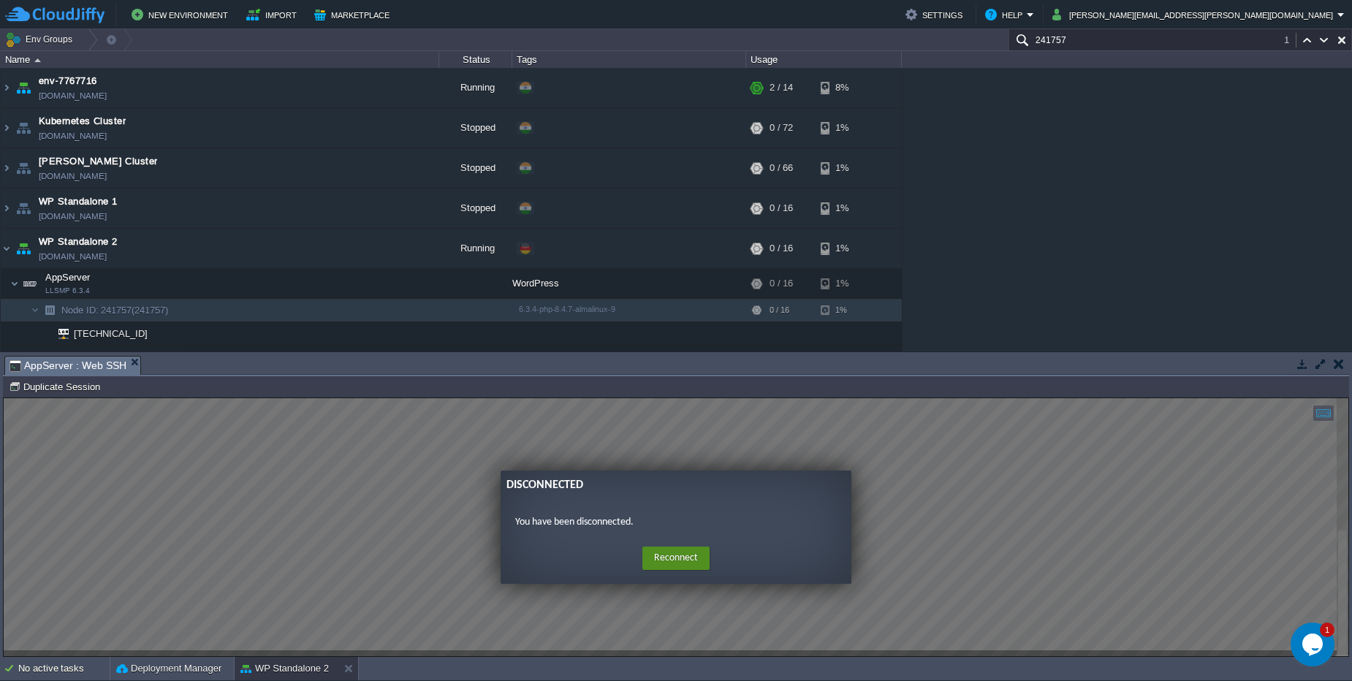
click at [654, 558] on button "Reconnect" at bounding box center [675, 558] width 67 height 23
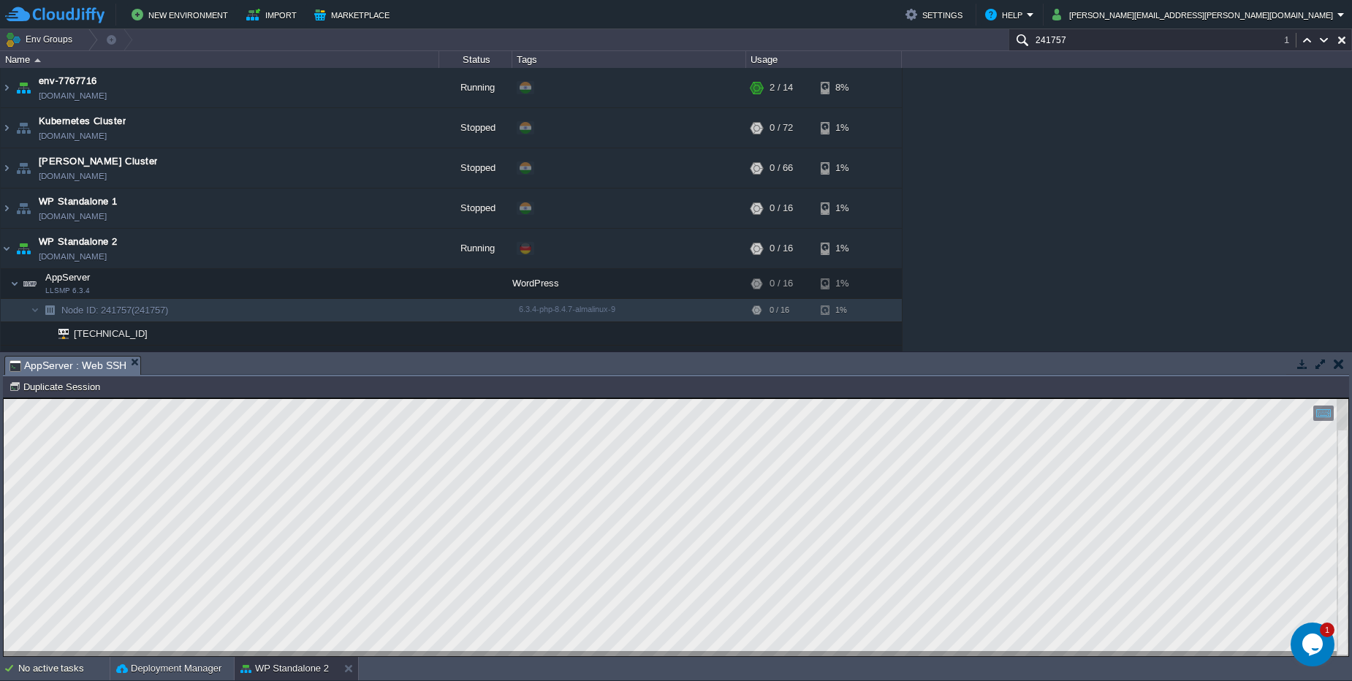
click at [1337, 368] on button "button" at bounding box center [1339, 363] width 10 height 13
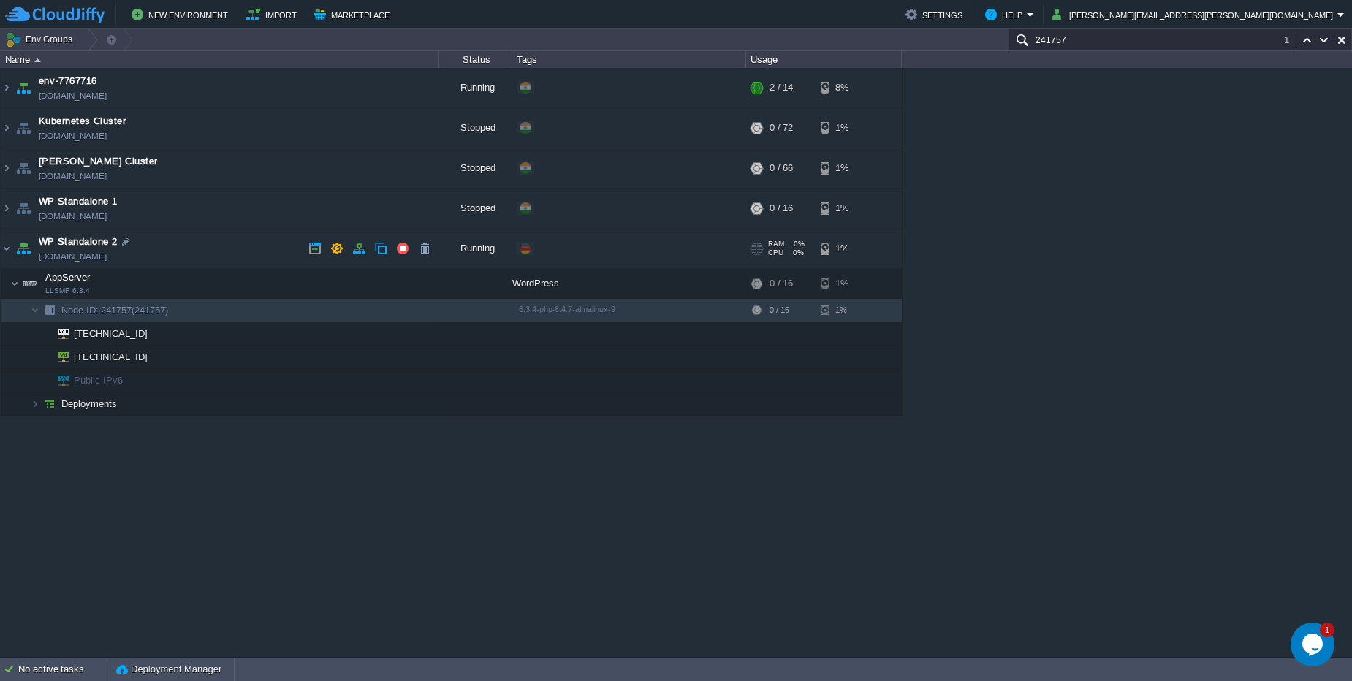
click at [259, 245] on td "WP Standalone 2 env-8435065-2.fra1-de.cloudjiffy.net" at bounding box center [220, 249] width 438 height 40
